Goal: Task Accomplishment & Management: Complete application form

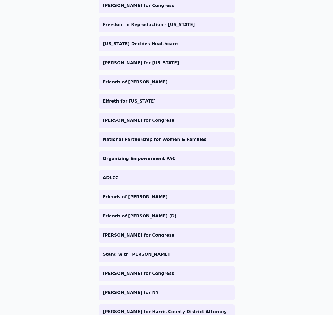
scroll to position [532, 0]
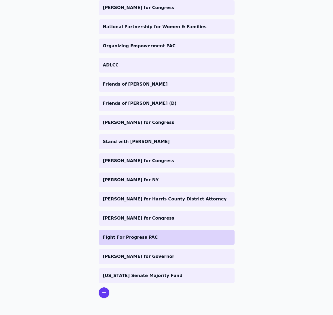
click at [141, 234] on p "Fight For Progress PAC" at bounding box center [166, 237] width 127 height 6
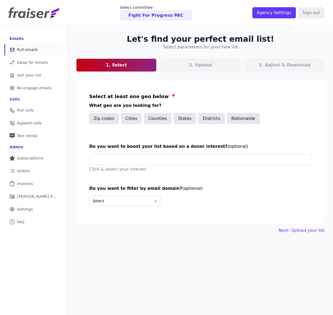
click at [186, 70] on div "2. Upload" at bounding box center [201, 65] width 80 height 13
click at [187, 115] on button "States" at bounding box center [185, 118] width 23 height 11
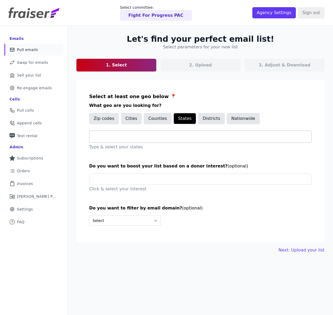
click at [128, 140] on div at bounding box center [203, 137] width 218 height 12
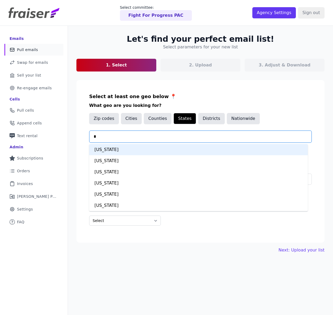
type input "**"
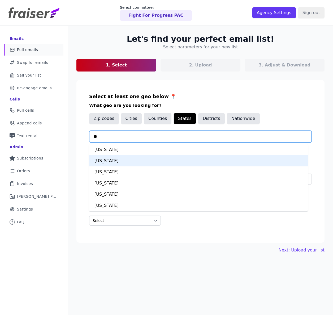
click at [110, 160] on div "Michigan" at bounding box center [198, 160] width 219 height 11
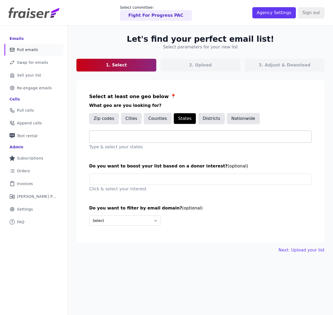
click at [118, 138] on input "text" at bounding box center [203, 136] width 218 height 6
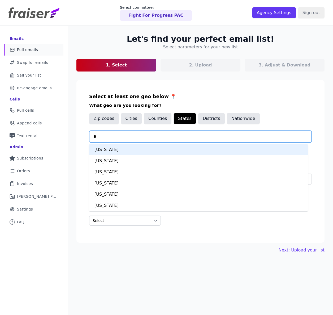
type input "**"
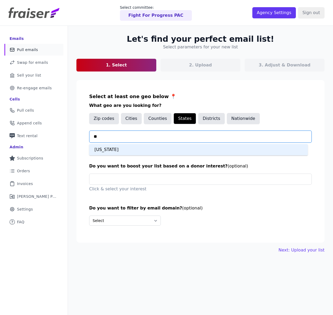
click at [114, 148] on div "Wisconsin" at bounding box center [198, 149] width 219 height 11
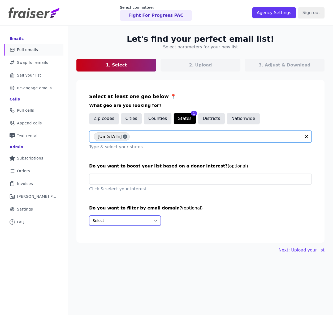
click at [141, 220] on select "Select Include only these domains Include none of these domains" at bounding box center [125, 220] width 72 height 10
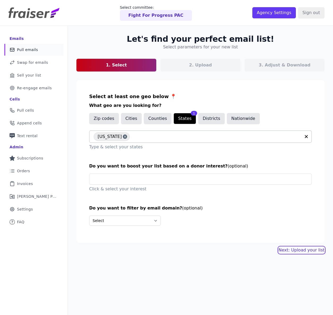
click at [294, 251] on link "Next: Upload your list" at bounding box center [302, 250] width 46 height 6
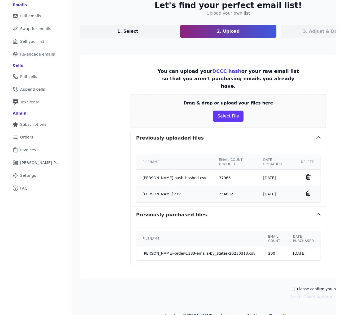
scroll to position [44, 0]
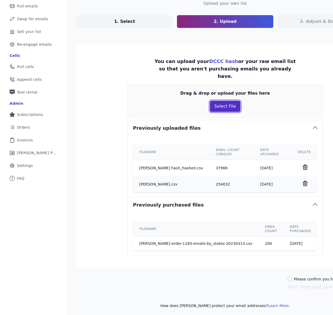
click at [210, 101] on button "Select File" at bounding box center [225, 106] width 31 height 11
click at [212, 101] on button "Select File" at bounding box center [225, 106] width 31 height 11
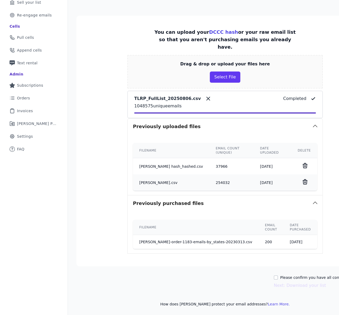
scroll to position [72, 0]
